Goal: Task Accomplishment & Management: Use online tool/utility

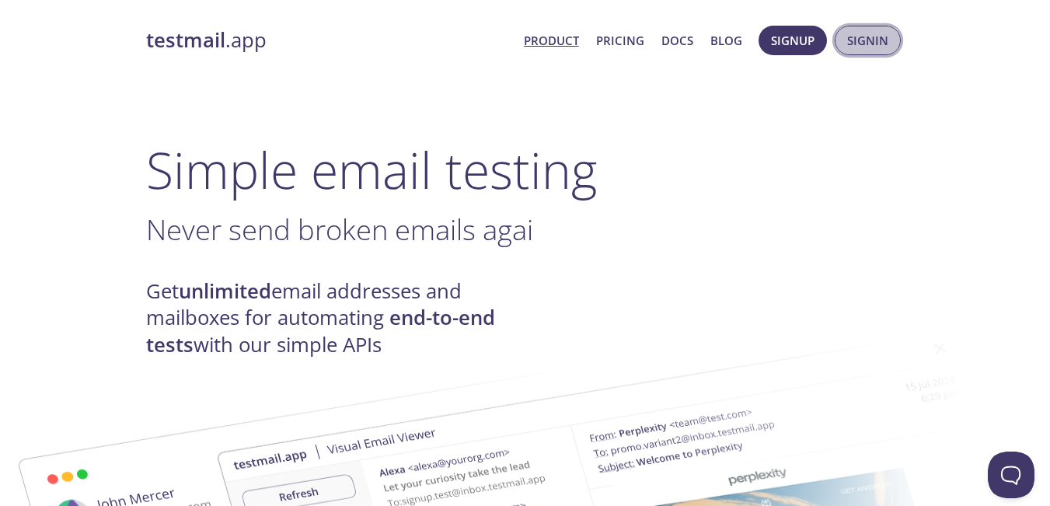
click at [852, 40] on span "Signin" at bounding box center [867, 40] width 41 height 20
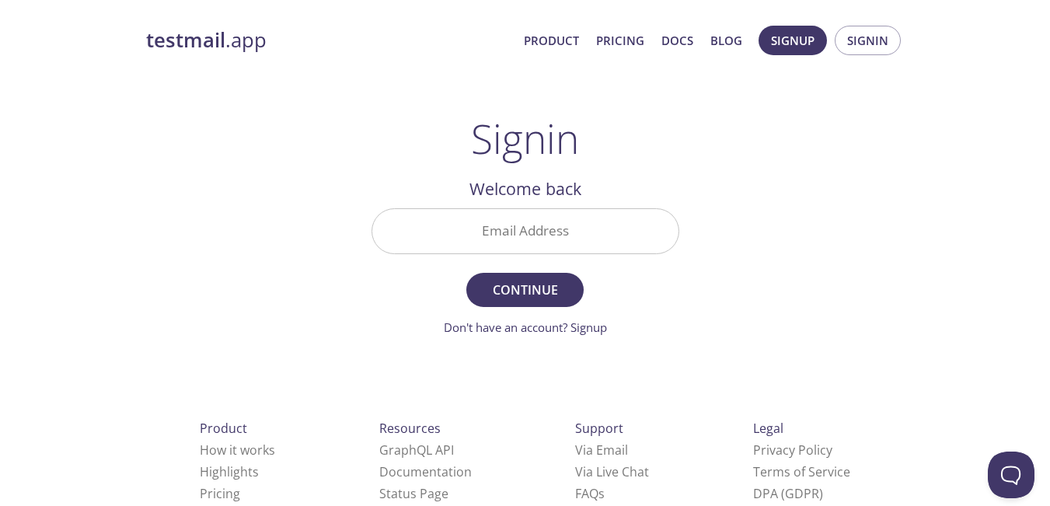
click at [606, 242] on input "Email Address" at bounding box center [525, 231] width 306 height 44
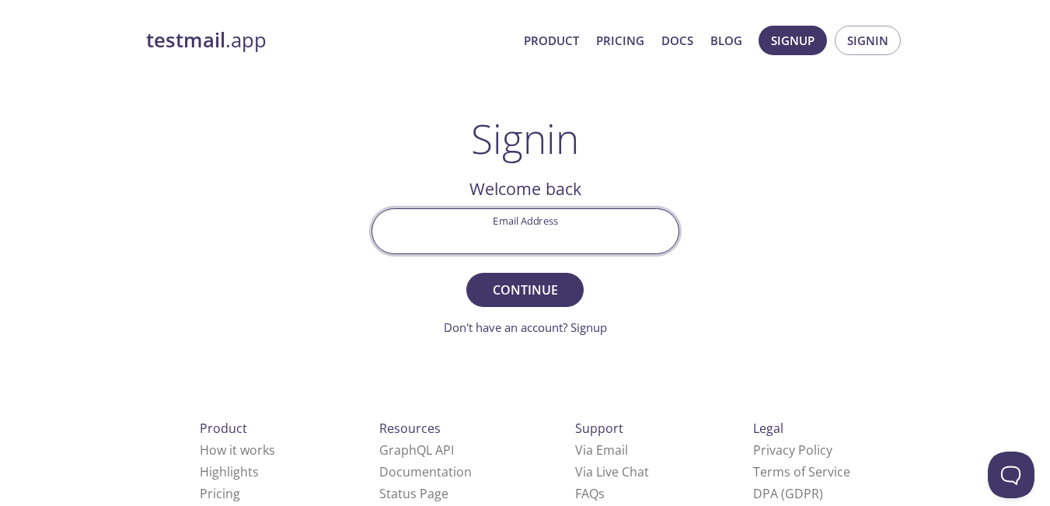
type input "[EMAIL_ADDRESS][DOMAIN_NAME]"
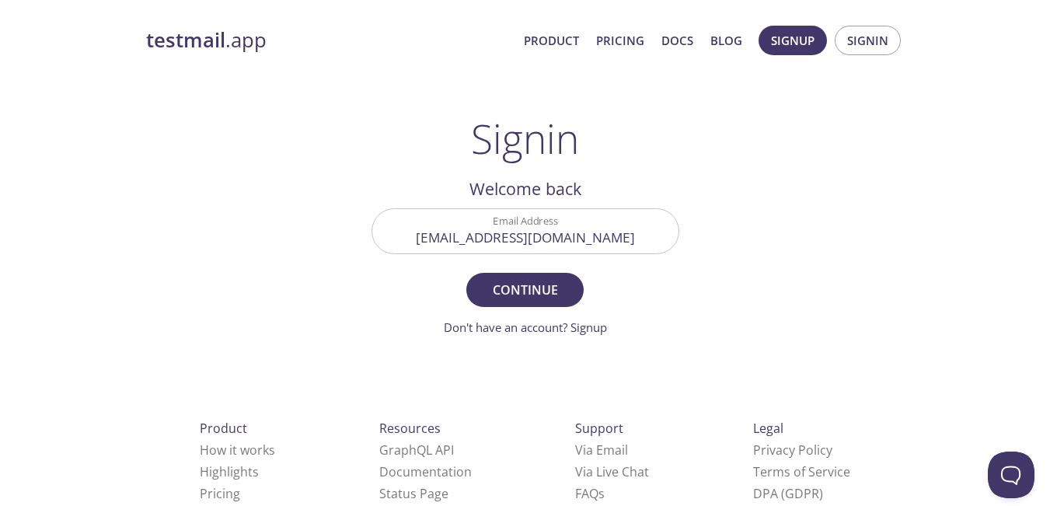
click at [765, 234] on div "testmail .app Product Pricing Docs Blog Signup Signin Signin Welcome back Email…" at bounding box center [525, 340] width 796 height 648
click at [518, 290] on span "Continue" at bounding box center [524, 290] width 82 height 22
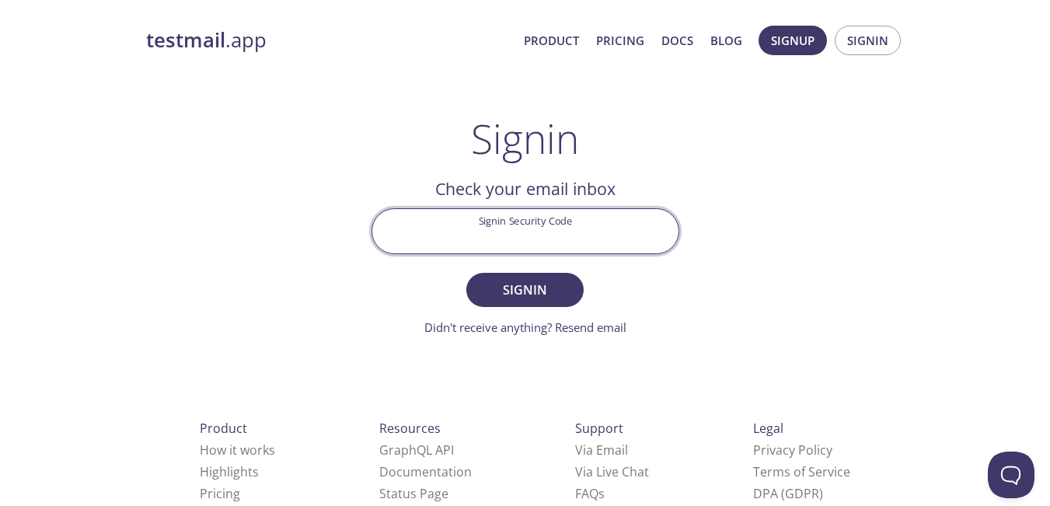
click at [526, 229] on input "Signin Security Code" at bounding box center [525, 231] width 306 height 44
paste input "69TXQQL"
type input "69TXQQL"
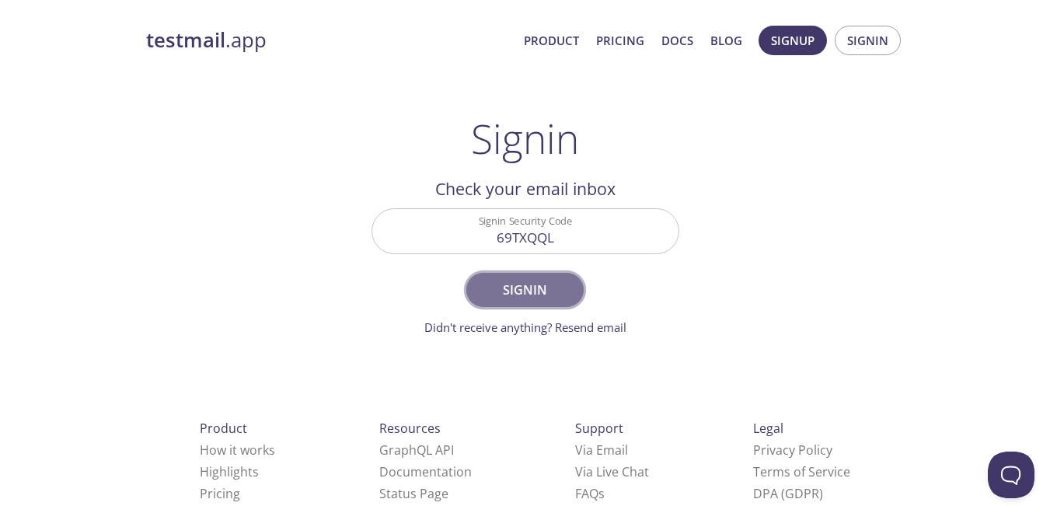
click at [557, 289] on span "Signin" at bounding box center [524, 290] width 82 height 22
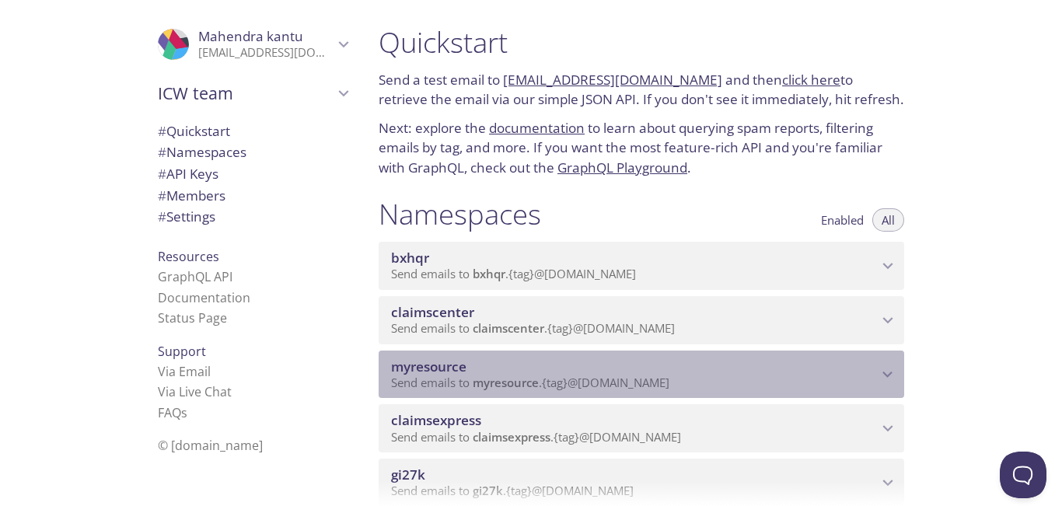
click at [881, 385] on div "myresource Send emails to myresource . {tag} @[DOMAIN_NAME]" at bounding box center [640, 374] width 525 height 48
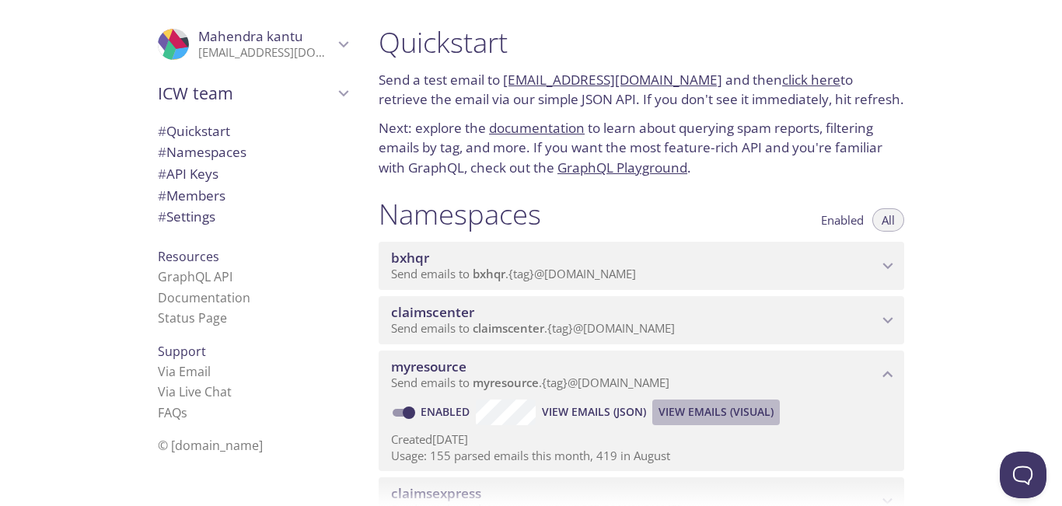
click at [718, 412] on span "View Emails (Visual)" at bounding box center [715, 412] width 115 height 19
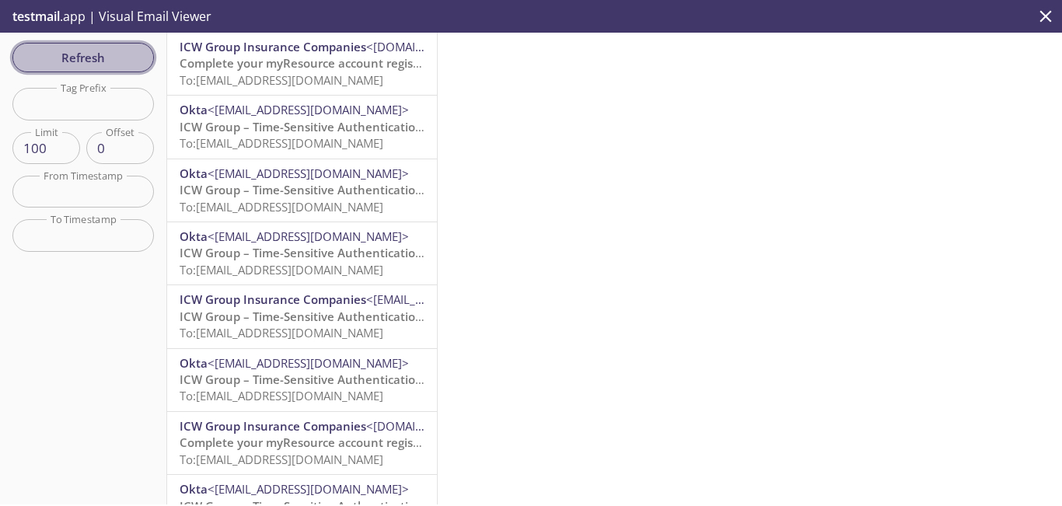
click at [113, 61] on span "Refresh" at bounding box center [83, 57] width 117 height 20
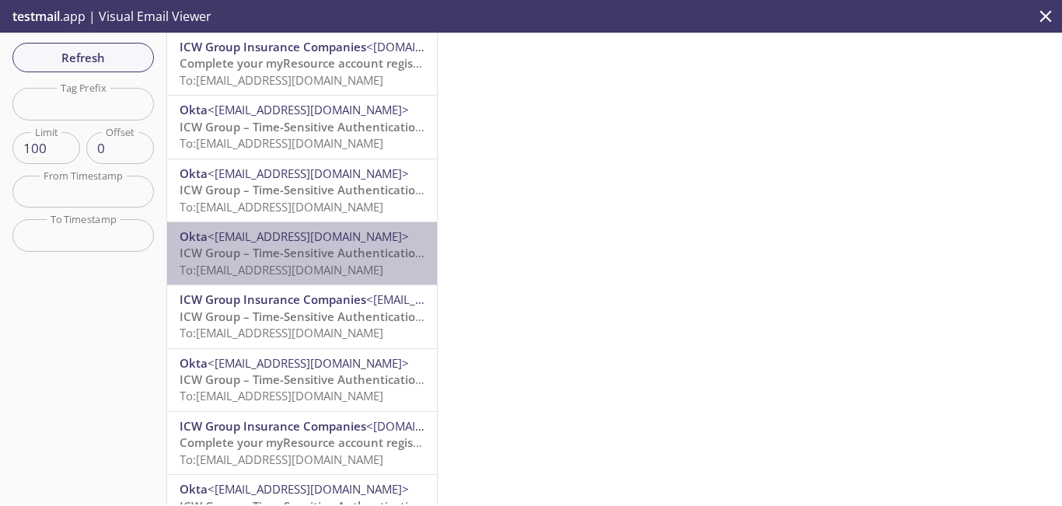
click at [359, 264] on span "To: myresource.paradise21@inbox.testmail.app" at bounding box center [282, 270] width 204 height 16
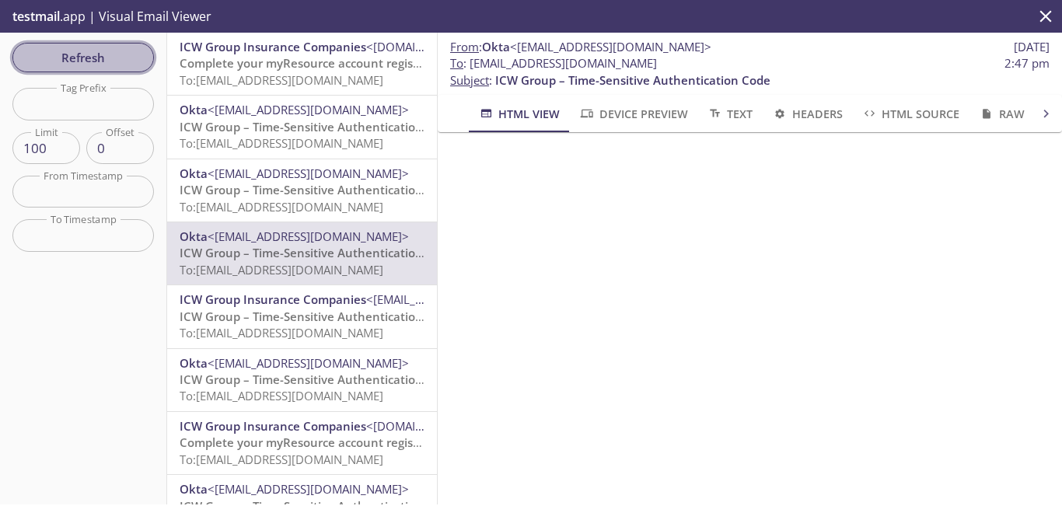
click at [85, 62] on span "Refresh" at bounding box center [83, 57] width 117 height 20
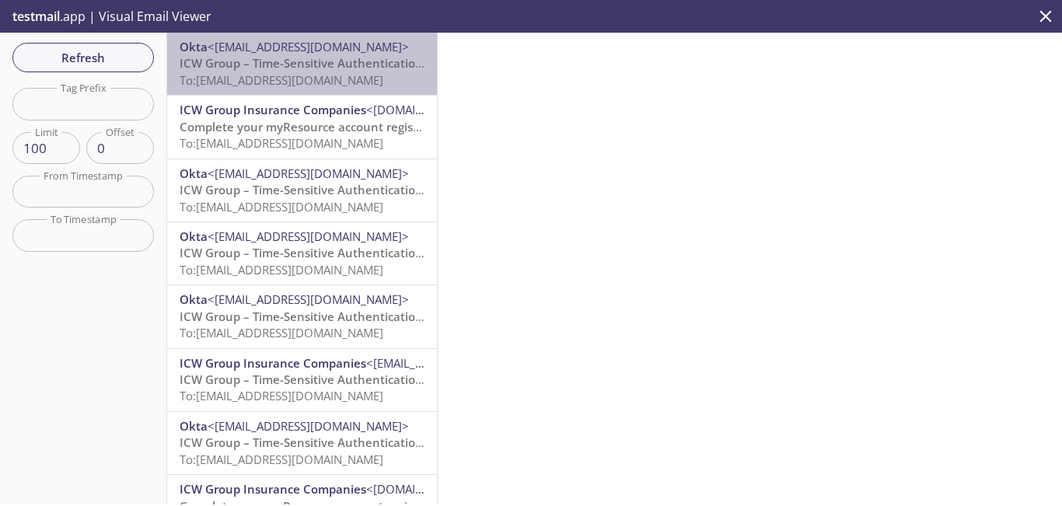
click at [350, 74] on span "To: myresource.paradise21@inbox.testmail.app" at bounding box center [282, 80] width 204 height 16
